Goal: Task Accomplishment & Management: Manage account settings

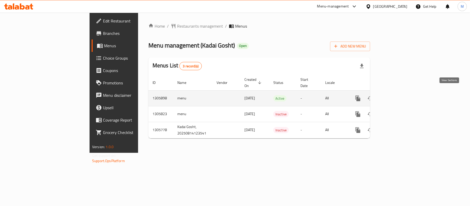
click at [401, 95] on link "enhanced table" at bounding box center [395, 98] width 12 height 12
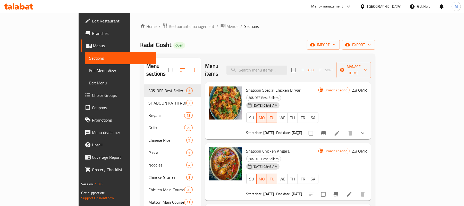
click at [309, 71] on div "Menu items Add Sort Manage items" at bounding box center [288, 70] width 166 height 24
click at [288, 71] on input "search" at bounding box center [257, 69] width 61 height 9
paste input "ALU DUM [PERSON_NAME]"
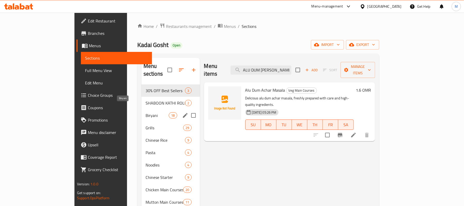
click at [146, 112] on span "Biryani" at bounding box center [157, 115] width 23 height 6
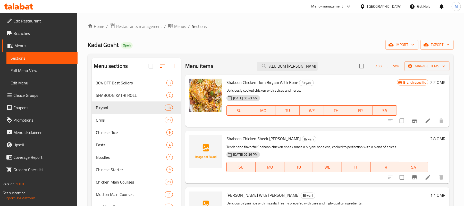
click at [284, 40] on div "Kadai Gosht Open import export" at bounding box center [271, 45] width 366 height 10
click at [286, 67] on input "ALU DUM [PERSON_NAME]" at bounding box center [287, 66] width 61 height 9
paste input "SHABOON CHICKEN SHEEK [PERSON_NAME] (BONELESS)"
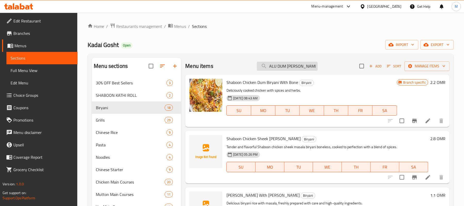
type input "SHABOON CHICKEN SHEEK [PERSON_NAME] (BONELESS)"
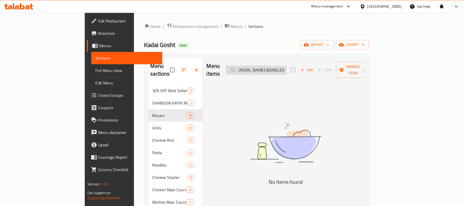
click at [287, 69] on input "SHABOON CHICKEN SHEEK [PERSON_NAME] (BONELESS)" at bounding box center [256, 69] width 61 height 9
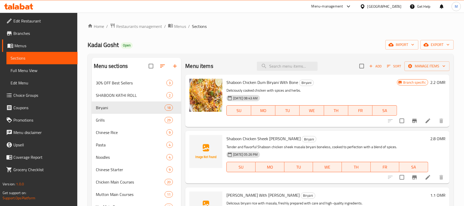
click at [347, 135] on h6 "Shaboon Chicken Sheek Masala Biryani Boneless Biryani" at bounding box center [328, 138] width 202 height 7
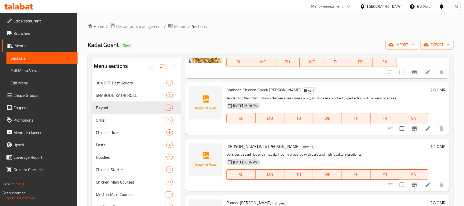
scroll to position [34, 0]
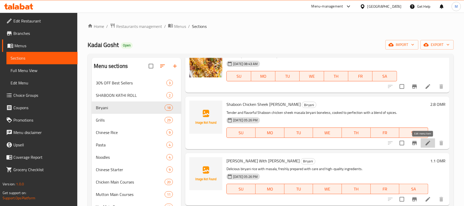
click at [426, 144] on icon at bounding box center [428, 143] width 5 height 5
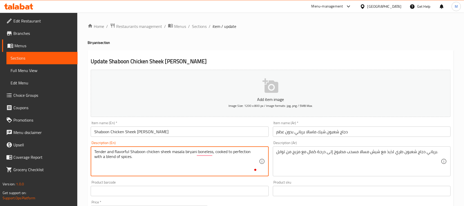
paste textarea "Tender and flavorful Shaboon chicken sheek masala biryani (boneless), cooked to…"
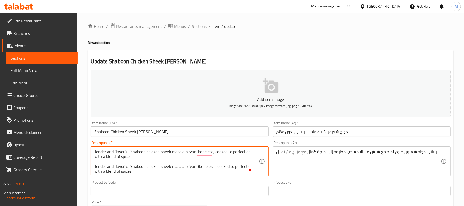
click at [146, 167] on textarea "Tender and flavorful Shaboon chicken sheek masala biryani boneless, cooked to p…" at bounding box center [176, 161] width 165 height 24
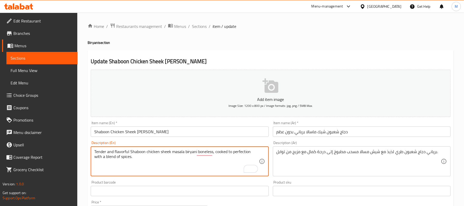
type textarea "Tender and flavorful Shaboon chicken sheek masala biryani boneless, cooked to p…"
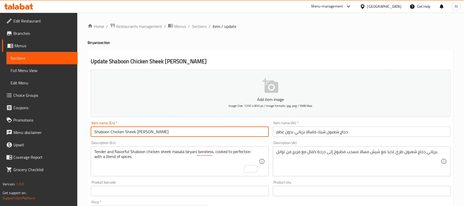
drag, startPoint x: 135, startPoint y: 132, endPoint x: 67, endPoint y: 131, distance: 68.3
click at [67, 131] on div "Edit Restaurant Branches Menus Sections Full Menu View Edit Menu Choice Groups …" at bounding box center [232, 189] width 464 height 352
click at [95, 134] on input "[PERSON_NAME]" at bounding box center [180, 131] width 178 height 10
type input "[PERSON_NAME]"
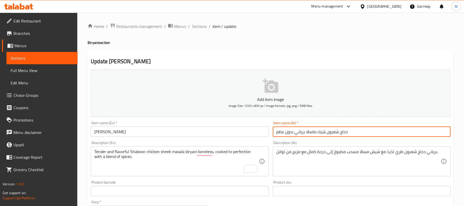
drag, startPoint x: 317, startPoint y: 132, endPoint x: 359, endPoint y: 135, distance: 42.4
click at [359, 135] on input "دجاج شعبون شيك ماسالا برياني بدون عظم" at bounding box center [362, 131] width 178 height 10
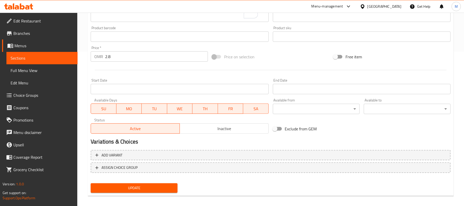
scroll to position [158, 0]
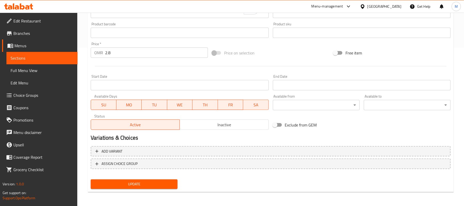
type input "ماسالا برياني بدون عظم"
click at [171, 184] on span "Update" at bounding box center [134, 184] width 79 height 6
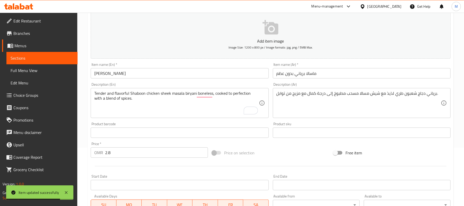
scroll to position [0, 0]
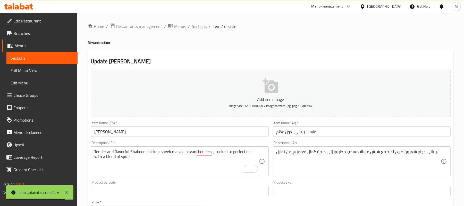
click at [197, 29] on span "Sections" at bounding box center [199, 26] width 15 height 6
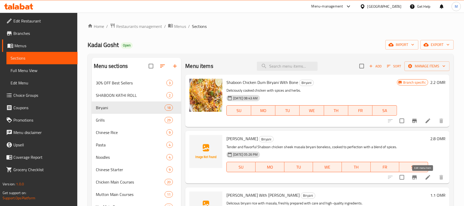
click at [425, 178] on icon at bounding box center [428, 177] width 6 height 6
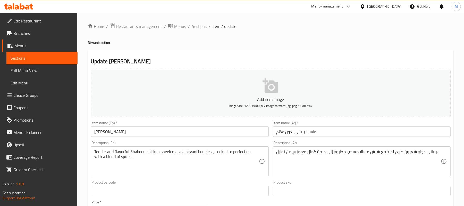
click at [92, 132] on input "[PERSON_NAME]" at bounding box center [180, 131] width 178 height 10
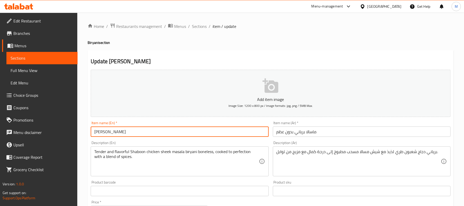
click at [114, 133] on input "[PERSON_NAME]" at bounding box center [180, 131] width 178 height 10
paste input "SHABOON CHICKEN SHEEK [PERSON_NAME] (BONELESS)"
click at [168, 132] on input "SHABOON CHICKEN SHEEK [PERSON_NAME] (BONELESS)" at bounding box center [180, 131] width 178 height 10
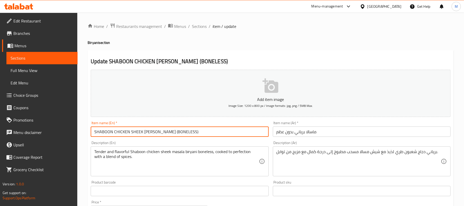
click at [168, 132] on input "SHABOON CHICKEN SHEEK [PERSON_NAME] (BONELESS)" at bounding box center [180, 131] width 178 height 10
click at [207, 135] on input "Shaboon Chicken Sheek [PERSON_NAME] (boneless)" at bounding box center [180, 131] width 178 height 10
click at [164, 133] on input "Shaboon Chicken Sheek [PERSON_NAME] (boneless" at bounding box center [180, 131] width 178 height 10
drag, startPoint x: 165, startPoint y: 133, endPoint x: 162, endPoint y: 134, distance: 3.0
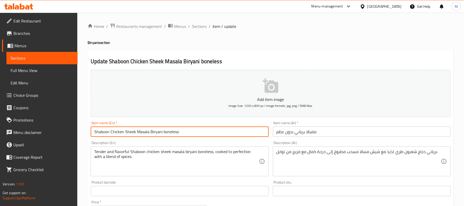
click at [162, 134] on input "Shaboon Chicken Sheek Masala Biryani boneless" at bounding box center [180, 131] width 178 height 10
type input "Shaboon Chicken Sheek [PERSON_NAME]"
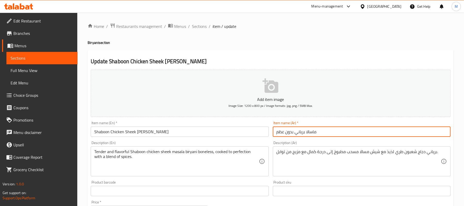
click at [319, 136] on input "ماسالا برياني بدون عظم" at bounding box center [362, 131] width 178 height 10
paste input "دجاج شعبون شيك ماسالا برياني (بدون عظم)"
click at [393, 133] on input "دجاج شعبون شيك ماسالا برياني (بدون عظم" at bounding box center [362, 131] width 178 height 10
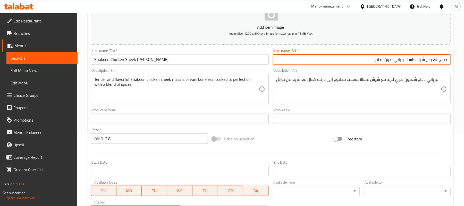
scroll to position [158, 0]
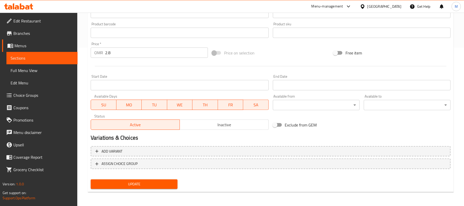
type input "دجاج شعبون شيك ماسالا برياني بدون عظم"
click at [173, 181] on span "Update" at bounding box center [134, 184] width 79 height 6
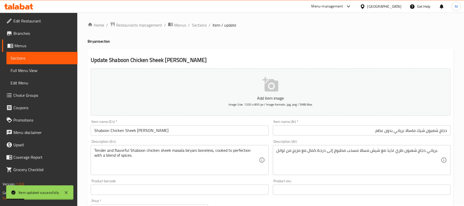
scroll to position [0, 0]
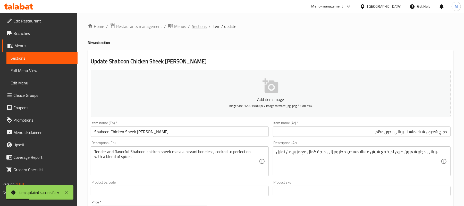
click at [198, 28] on span "Sections" at bounding box center [199, 26] width 15 height 6
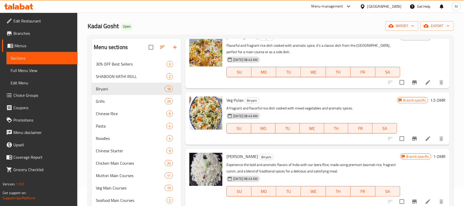
scroll to position [34, 0]
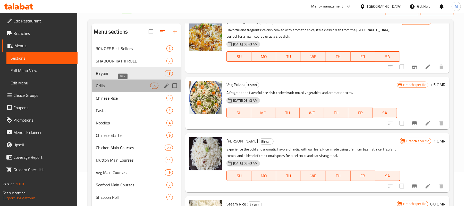
click at [104, 86] on span "Grills" at bounding box center [123, 86] width 54 height 6
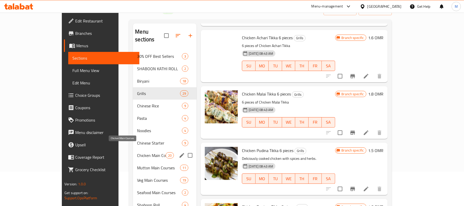
click at [137, 152] on span "Chicken Main Courses" at bounding box center [151, 155] width 29 height 6
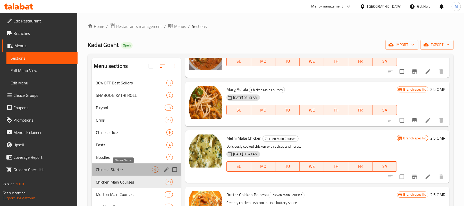
click at [118, 170] on span "Chinese Starter" at bounding box center [124, 169] width 56 height 6
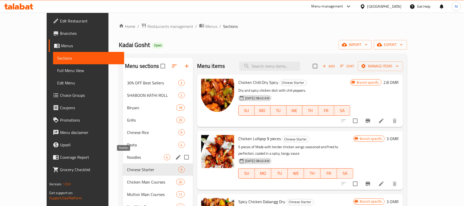
click at [127, 156] on span "Noodles" at bounding box center [145, 157] width 37 height 6
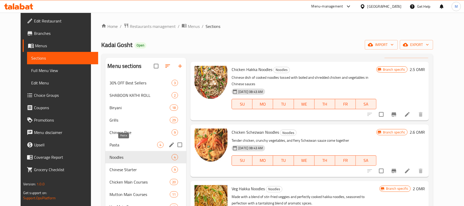
click at [110, 145] on span "Pasta" at bounding box center [134, 145] width 48 height 6
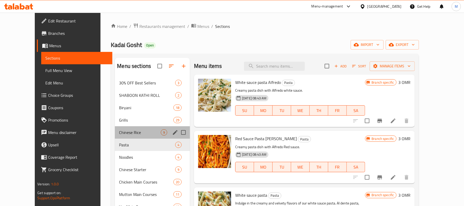
click at [121, 138] on div "Chinese Rice 9" at bounding box center [152, 132] width 75 height 12
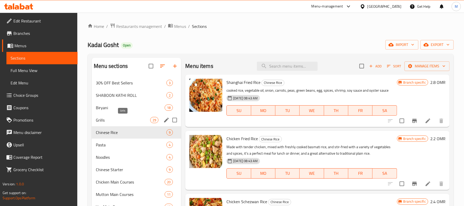
click at [115, 122] on span "Grills" at bounding box center [123, 120] width 54 height 6
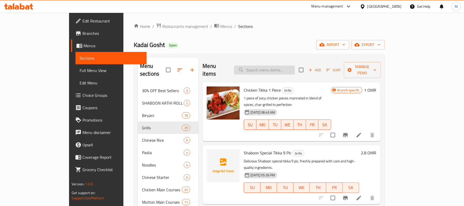
click at [295, 69] on input "search" at bounding box center [264, 69] width 61 height 9
paste input "KINZA COLA"
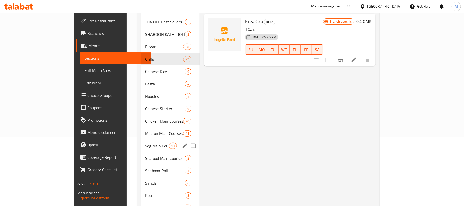
scroll to position [98, 0]
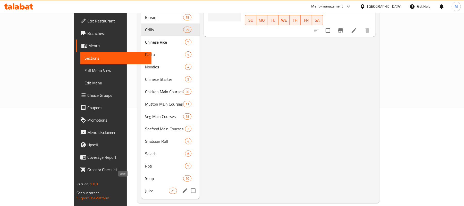
type input "KINZA COLA"
click at [145, 187] on span "Juice" at bounding box center [156, 190] width 23 height 6
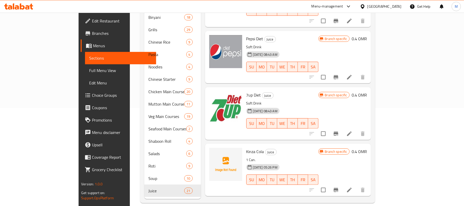
scroll to position [894, 0]
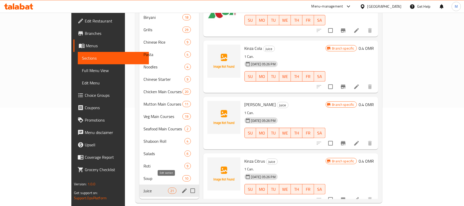
click at [182, 187] on icon "edit" at bounding box center [185, 190] width 6 height 6
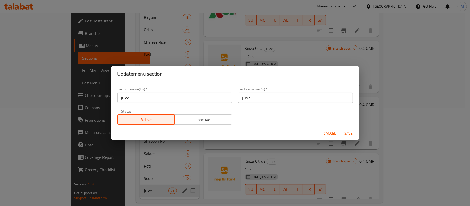
click at [204, 96] on input "Juice" at bounding box center [174, 98] width 114 height 10
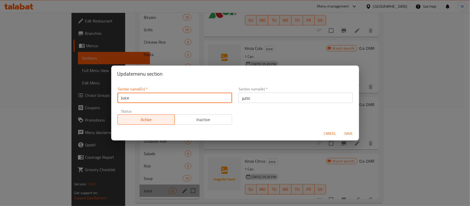
click at [203, 96] on input "Juice" at bounding box center [174, 98] width 114 height 10
type input "Drinks"
click at [274, 97] on input "عصير" at bounding box center [295, 98] width 114 height 10
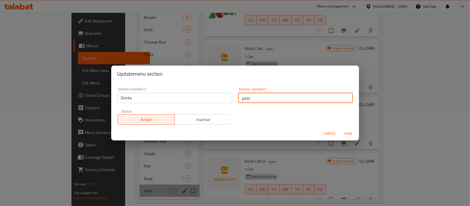
click at [274, 97] on input "عصير" at bounding box center [295, 98] width 114 height 10
type input "ع"
type input "مشروبات"
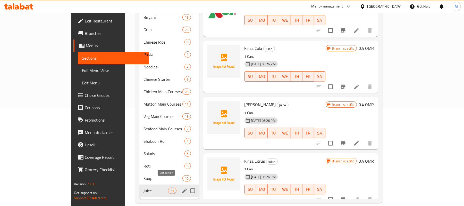
click at [182, 188] on icon "edit" at bounding box center [184, 190] width 5 height 5
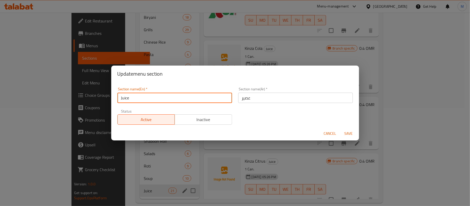
click at [203, 97] on input "Juice" at bounding box center [174, 98] width 114 height 10
click at [204, 97] on input "text" at bounding box center [174, 98] width 114 height 10
click at [203, 97] on input "text" at bounding box center [174, 98] width 114 height 10
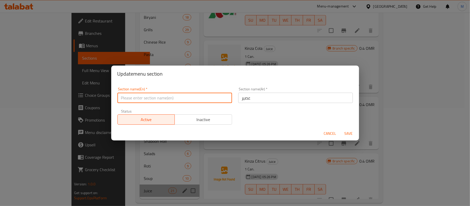
type input "ي"
click at [203, 97] on input "ي" at bounding box center [174, 98] width 114 height 10
type input "d"
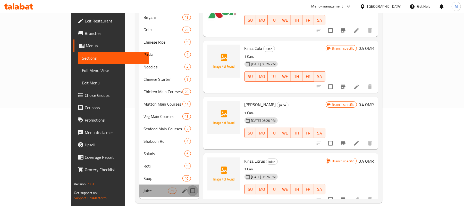
click at [187, 185] on input "Menu sections" at bounding box center [192, 190] width 11 height 11
checkbox input "false"
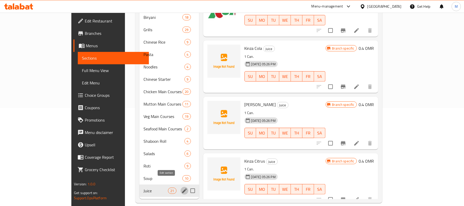
click at [182, 188] on icon "edit" at bounding box center [184, 190] width 5 height 5
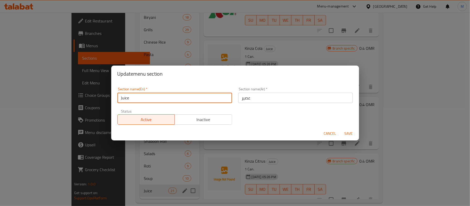
click at [158, 99] on input "Juice" at bounding box center [174, 98] width 114 height 10
type input "J"
type input "d"
click at [158, 99] on input "d" at bounding box center [174, 98] width 114 height 10
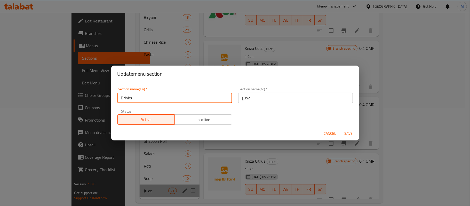
click at [160, 99] on input "Drinks" at bounding box center [174, 98] width 114 height 10
type input "Drinks"
click at [246, 95] on input "عصير" at bounding box center [295, 98] width 114 height 10
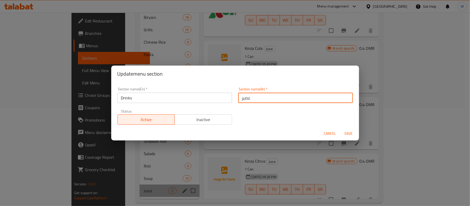
click at [246, 95] on input "عصير" at bounding box center [295, 98] width 114 height 10
click at [249, 97] on input "مشروبات" at bounding box center [295, 98] width 114 height 10
type input "مشروبات"
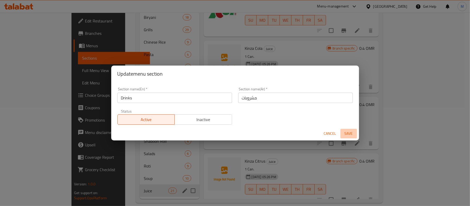
click at [349, 133] on span "Save" at bounding box center [348, 133] width 12 height 6
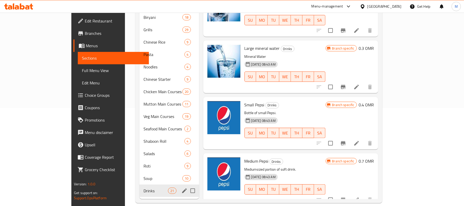
scroll to position [0, 0]
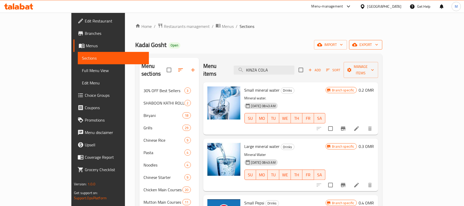
click at [379, 43] on span "export" at bounding box center [366, 45] width 25 height 6
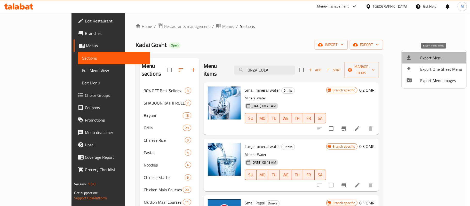
click at [431, 55] on span "Export Menu" at bounding box center [441, 58] width 42 height 6
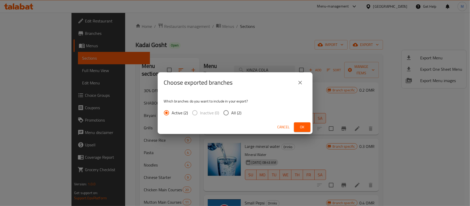
click at [222, 113] on input "All (2)" at bounding box center [225, 112] width 11 height 11
radio input "true"
click at [299, 126] on span "Ok" at bounding box center [302, 127] width 8 height 6
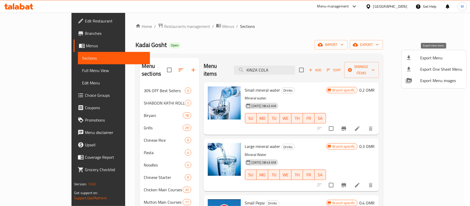
click at [433, 58] on span "Export Menu" at bounding box center [441, 58] width 42 height 6
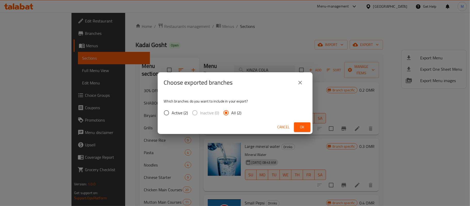
click at [302, 82] on icon "close" at bounding box center [300, 82] width 6 height 6
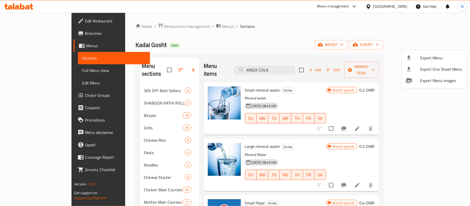
drag, startPoint x: 85, startPoint y: 48, endPoint x: 116, endPoint y: 47, distance: 31.2
click at [116, 47] on div at bounding box center [235, 103] width 470 height 206
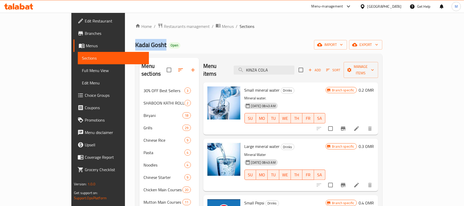
drag, startPoint x: 87, startPoint y: 44, endPoint x: 123, endPoint y: 201, distance: 160.9
click at [125, 48] on div "Home / Restaurants management / Menus / Sections Kadai Gosht Open import export…" at bounding box center [259, 162] width 268 height 299
copy span "Kadai Gosht"
click at [164, 27] on span "Restaurants management" at bounding box center [187, 26] width 46 height 6
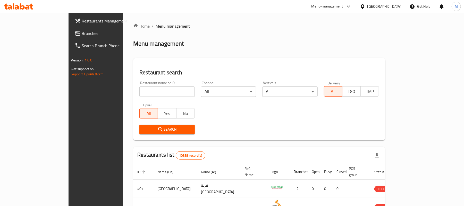
click at [140, 88] on input "search" at bounding box center [167, 91] width 55 height 10
paste input "703936"
type input "703936"
click button "Search" at bounding box center [167, 130] width 55 height 10
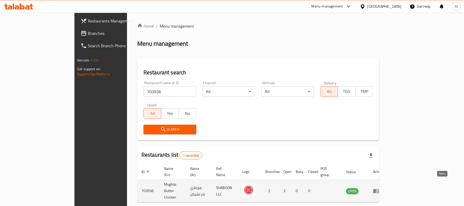
click at [383, 188] on link "enhanced table" at bounding box center [378, 191] width 10 height 6
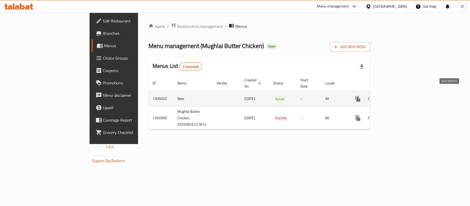
click at [401, 93] on link "enhanced table" at bounding box center [395, 99] width 12 height 12
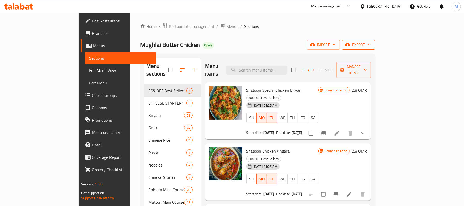
click at [371, 46] on span "export" at bounding box center [358, 45] width 25 height 6
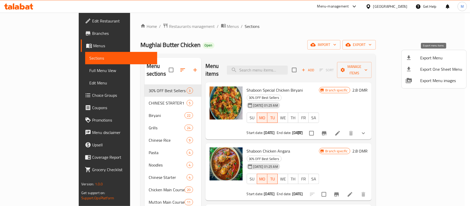
click at [427, 56] on span "Export Menu" at bounding box center [441, 58] width 42 height 6
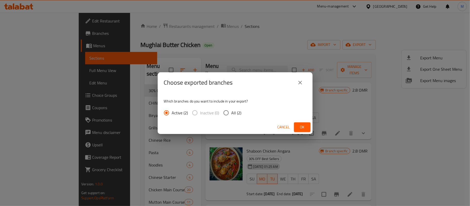
click at [299, 126] on span "Ok" at bounding box center [302, 127] width 8 height 6
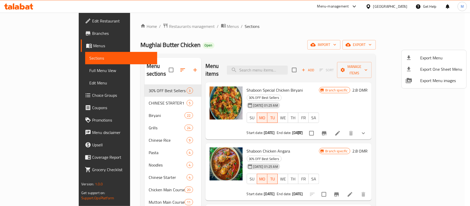
click at [237, 40] on div at bounding box center [235, 103] width 470 height 206
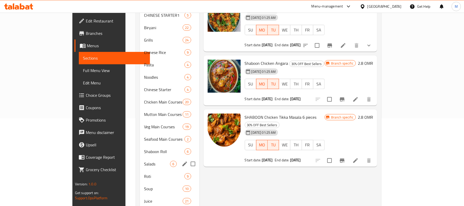
scroll to position [98, 0]
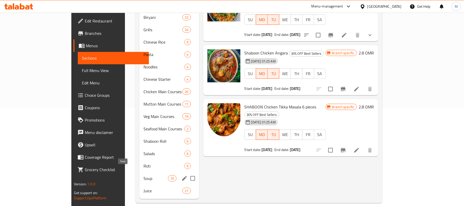
click at [144, 175] on span "Soup" at bounding box center [156, 178] width 24 height 6
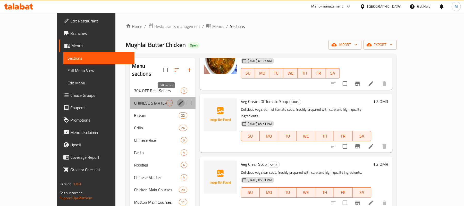
click at [177, 99] on button "edit" at bounding box center [181, 103] width 8 height 8
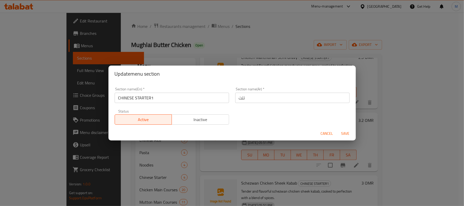
scroll to position [63, 0]
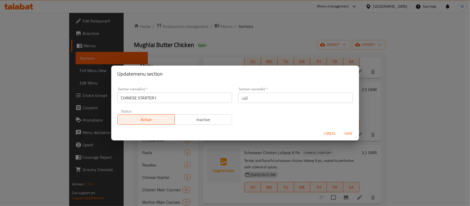
click at [138, 96] on input "CHINESE STARTER1" at bounding box center [174, 98] width 114 height 10
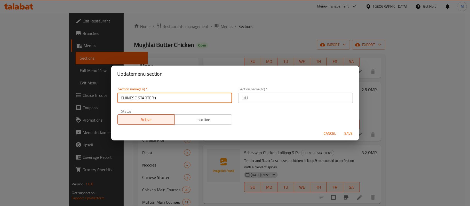
click at [138, 96] on input "CHINESE STARTER1" at bounding box center [174, 98] width 114 height 10
click at [172, 95] on input "Chinese Starter1" at bounding box center [174, 98] width 114 height 10
type input "Chinese Starter"
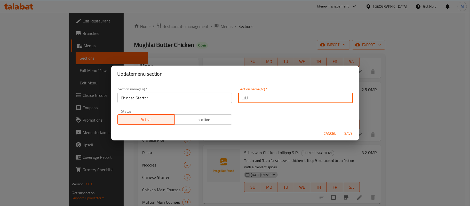
click at [257, 98] on input "تتت" at bounding box center [295, 98] width 114 height 10
click at [257, 98] on input "المقبلات الصينية" at bounding box center [295, 98] width 114 height 10
type input "المقبلات الصينية"
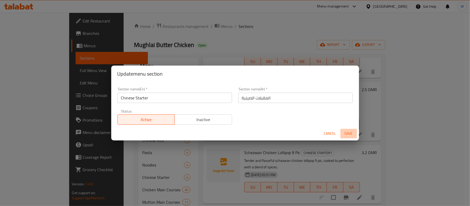
click at [348, 132] on span "Save" at bounding box center [348, 133] width 12 height 6
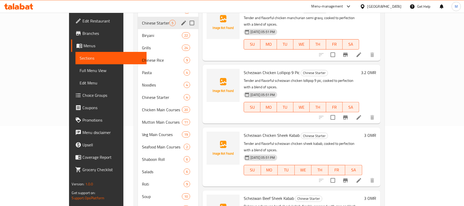
scroll to position [63, 0]
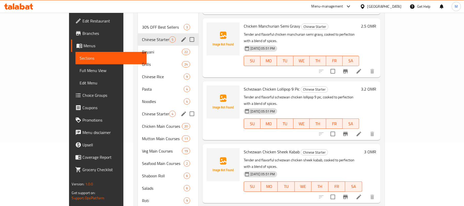
click at [142, 111] on span "Chinese Starter" at bounding box center [155, 114] width 27 height 6
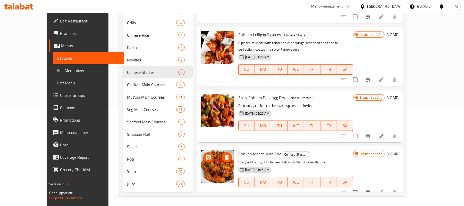
scroll to position [98, 0]
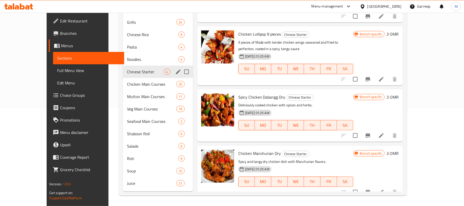
click at [181, 71] on input "Menu sections" at bounding box center [186, 71] width 11 height 11
checkbox input "true"
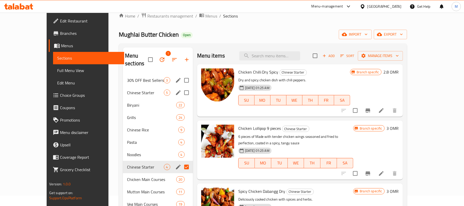
scroll to position [0, 0]
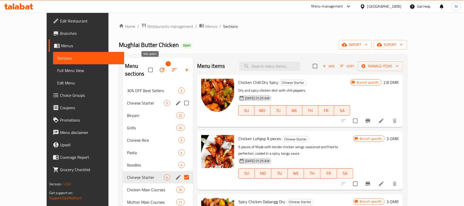
click at [159, 67] on icon "button" at bounding box center [162, 70] width 6 height 6
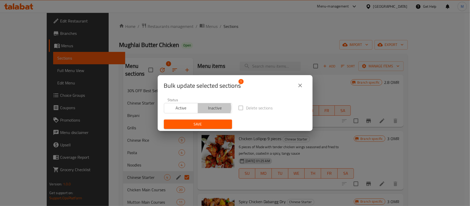
click at [209, 108] on span "Inactive" at bounding box center [215, 107] width 30 height 7
click at [203, 123] on span "Save" at bounding box center [198, 124] width 60 height 6
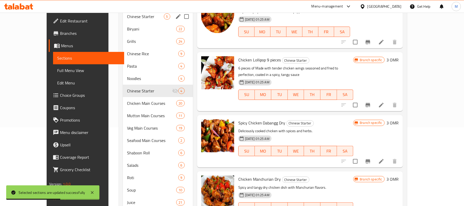
scroll to position [63, 0]
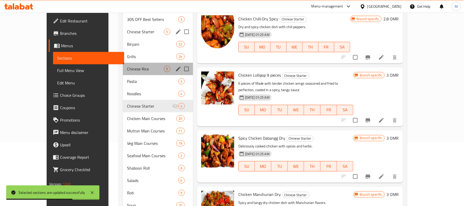
click at [130, 63] on div "Chinese Rice 9" at bounding box center [158, 69] width 70 height 12
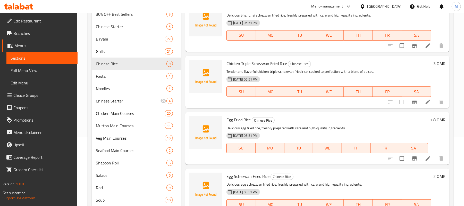
scroll to position [98, 0]
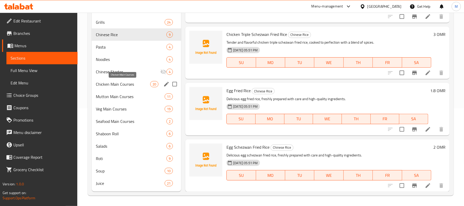
click at [103, 84] on span "Chicken Main Courses" at bounding box center [123, 84] width 54 height 6
